Goal: Find specific page/section

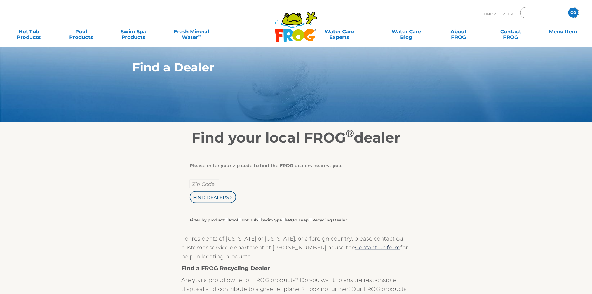
click at [544, 14] on input "Zip Code Form" at bounding box center [544, 13] width 38 height 8
type input "05450"
click at [569, 8] on input "GO" at bounding box center [574, 13] width 10 height 10
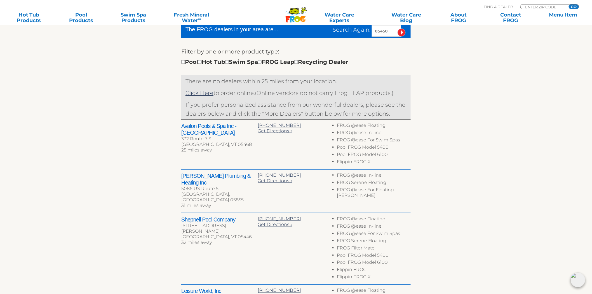
scroll to position [186, 0]
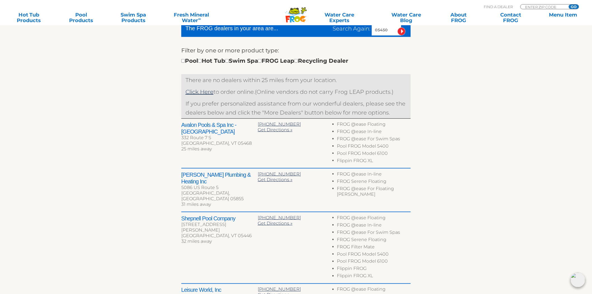
click at [191, 126] on h2 "Avalon Pools & Spa Inc - Milton" at bounding box center [219, 127] width 76 height 13
drag, startPoint x: 191, startPoint y: 126, endPoint x: 251, endPoint y: 123, distance: 60.0
click at [251, 123] on h2 "Avalon Pools & Spa Inc - Milton" at bounding box center [219, 127] width 76 height 13
copy div "Avalon Pools & Spa Inc - Milton"
